Goal: Transaction & Acquisition: Purchase product/service

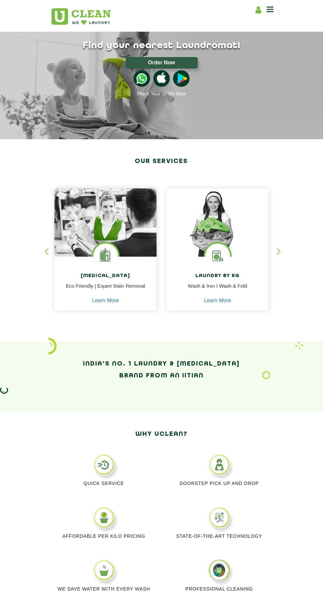
click at [242, 303] on div "Laundry by Kg Wash & Iron I Wash & Fold Learn More" at bounding box center [218, 284] width 102 height 55
click at [168, 64] on button "Order Now" at bounding box center [162, 63] width 72 height 12
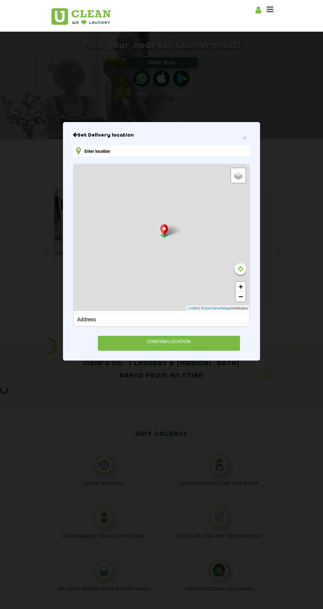
click at [198, 156] on input "text" at bounding box center [161, 150] width 177 height 11
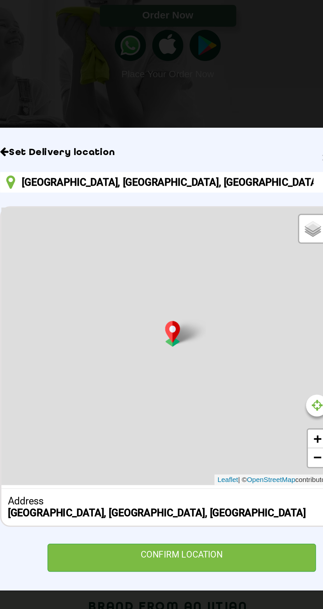
type input "GNLU Boys Hostel, [GEOGRAPHIC_DATA], [GEOGRAPHIC_DATA] 382007, [GEOGRAPHIC_DATA]"
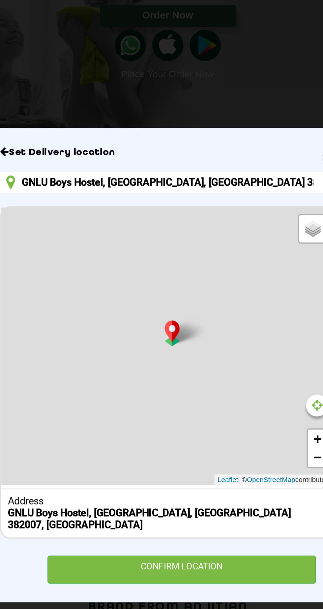
click at [199, 355] on div "CONFIRM LOCATION" at bounding box center [169, 355] width 142 height 15
